Goal: Task Accomplishment & Management: Use online tool/utility

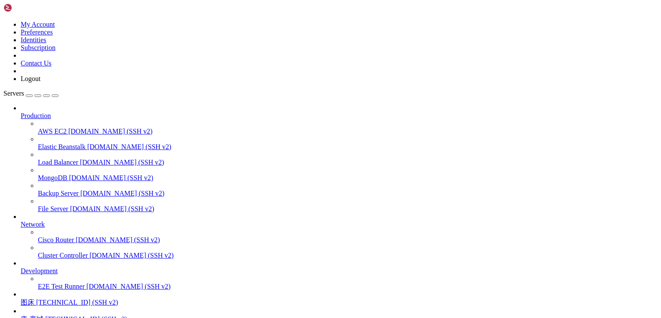
scroll to position [75, 0]
click at [57, 315] on span "[TECHNICAL_ID] (SSH v2)" at bounding box center [86, 318] width 82 height 7
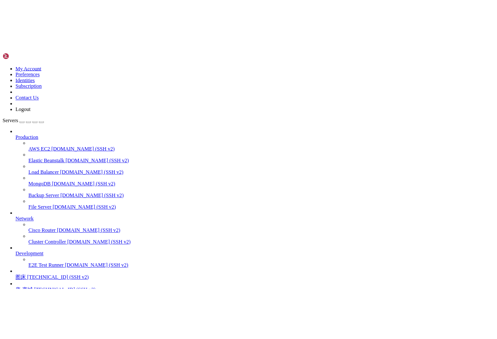
scroll to position [0, 0]
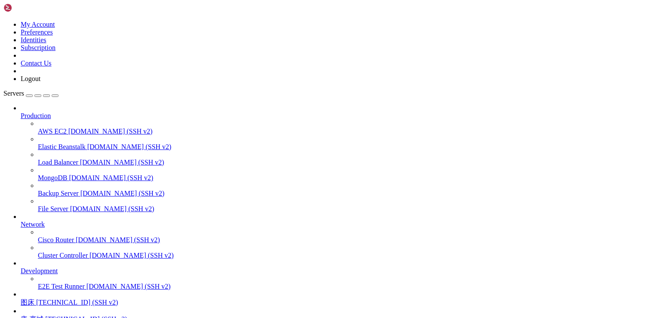
drag, startPoint x: 69, startPoint y: 729, endPoint x: 215, endPoint y: 726, distance: 145.5
copy x-row "[URL][TECHNICAL_ID]"
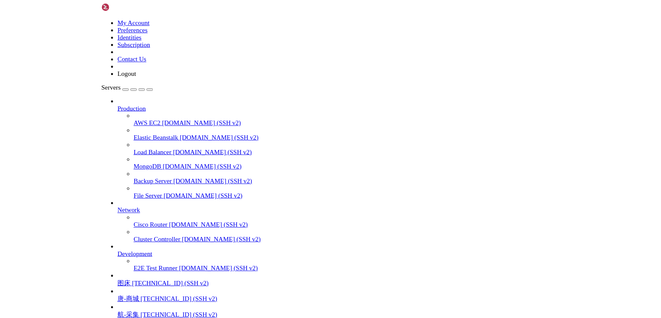
scroll to position [75, 0]
